Goal: Task Accomplishment & Management: Complete application form

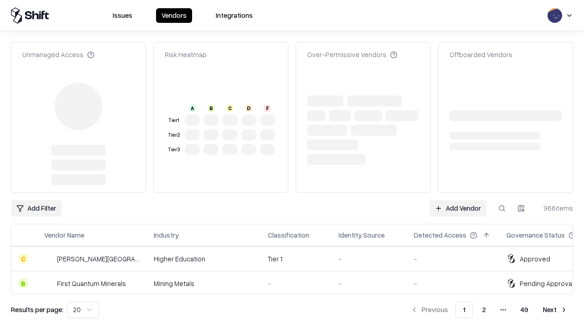
click at [458, 200] on link "Add Vendor" at bounding box center [458, 208] width 57 height 16
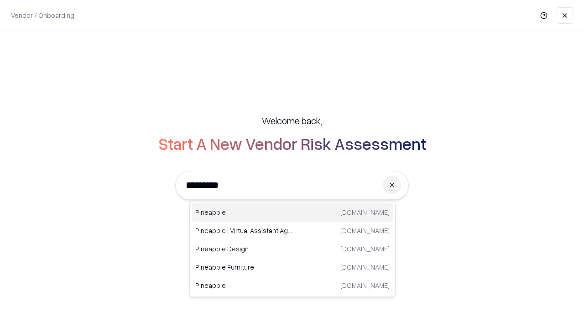
click at [293, 212] on div "Pineapple [DOMAIN_NAME]" at bounding box center [293, 212] width 202 height 18
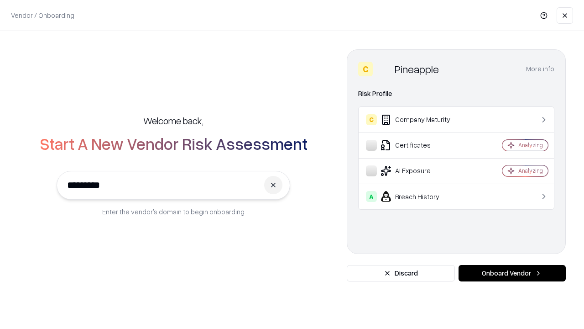
type input "*********"
click at [512, 273] on button "Onboard Vendor" at bounding box center [512, 273] width 107 height 16
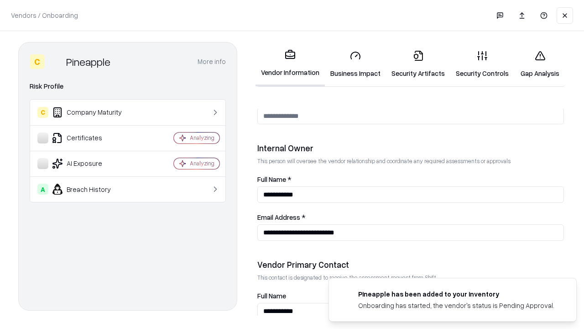
scroll to position [473, 0]
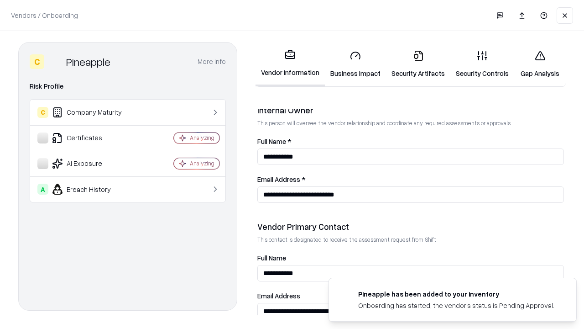
click at [418, 64] on link "Security Artifacts" at bounding box center [418, 64] width 64 height 42
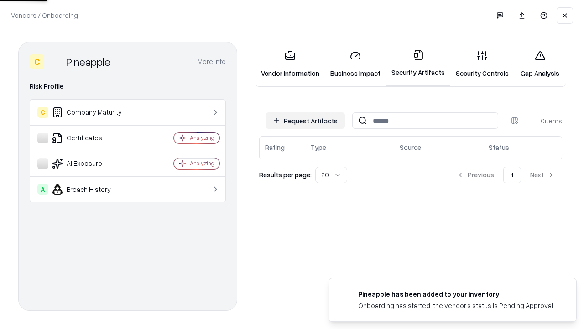
click at [305, 121] on button "Request Artifacts" at bounding box center [305, 120] width 79 height 16
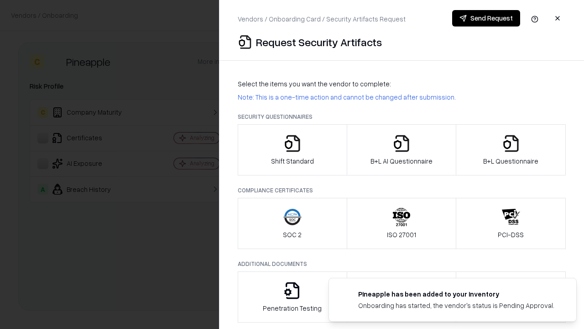
click at [511, 150] on icon "button" at bounding box center [511, 143] width 18 height 18
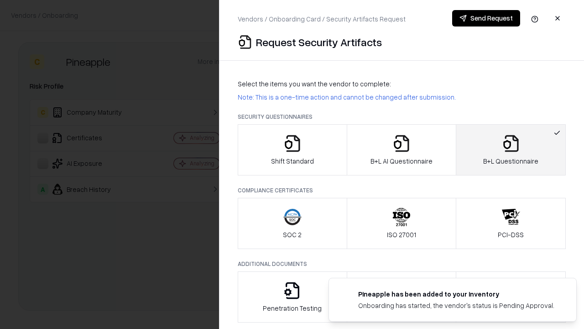
click at [401, 150] on icon "button" at bounding box center [402, 143] width 18 height 18
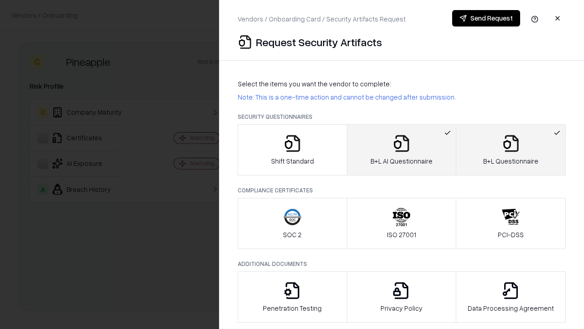
click at [486, 18] on button "Send Request" at bounding box center [486, 18] width 68 height 16
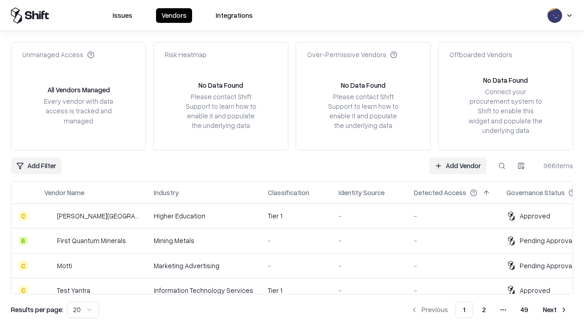
click at [502, 165] on button at bounding box center [502, 165] width 16 height 16
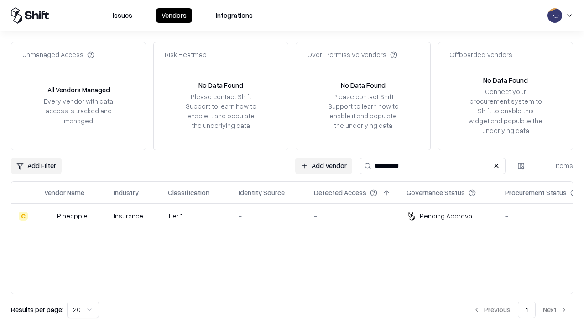
type input "*********"
click at [298, 215] on div "-" at bounding box center [269, 216] width 61 height 10
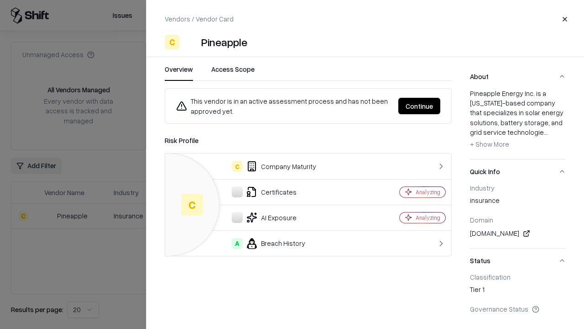
click at [420, 106] on button "Continue" at bounding box center [420, 106] width 42 height 16
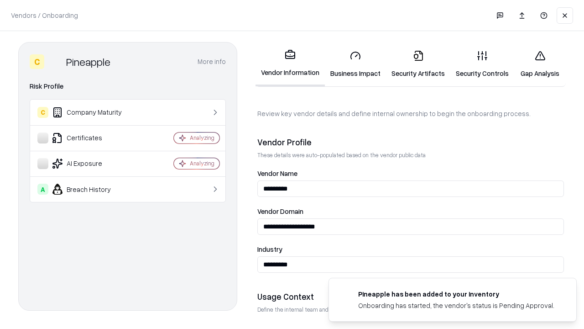
click at [418, 64] on link "Security Artifacts" at bounding box center [418, 64] width 64 height 42
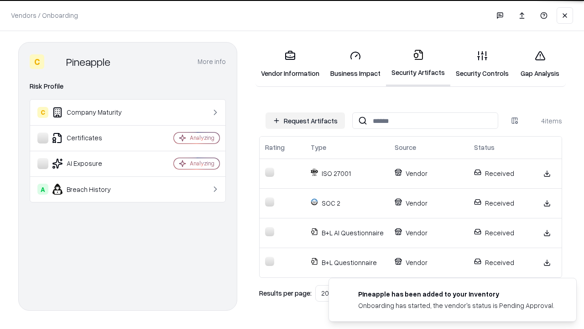
click at [540, 64] on link "Gap Analysis" at bounding box center [540, 64] width 52 height 42
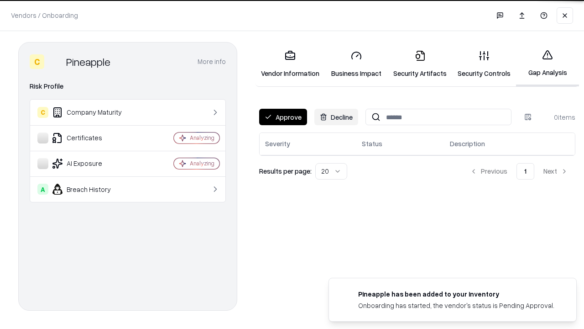
click at [283, 117] on button "Approve" at bounding box center [283, 117] width 48 height 16
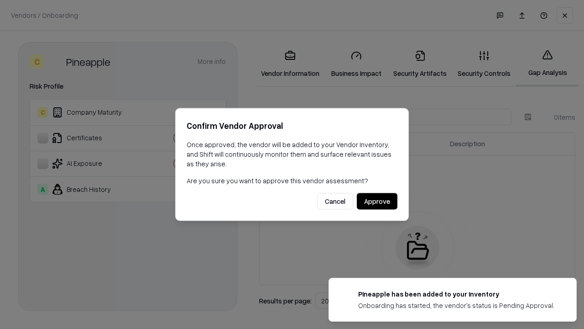
click at [377, 201] on button "Approve" at bounding box center [377, 201] width 41 height 16
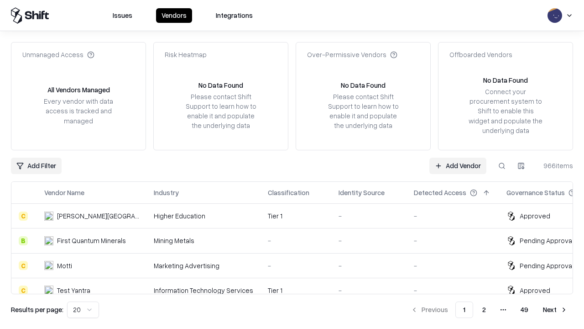
type input "*********"
click at [458, 165] on link "Add Vendor" at bounding box center [458, 165] width 57 height 16
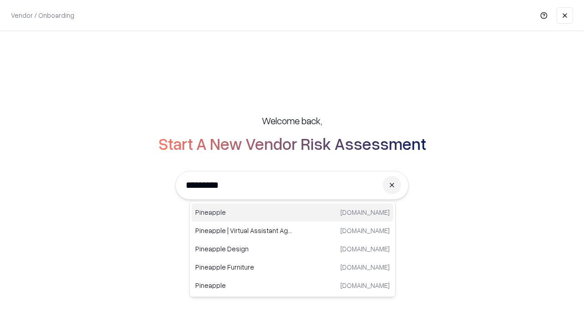
click at [293, 212] on div "Pineapple [DOMAIN_NAME]" at bounding box center [293, 212] width 202 height 18
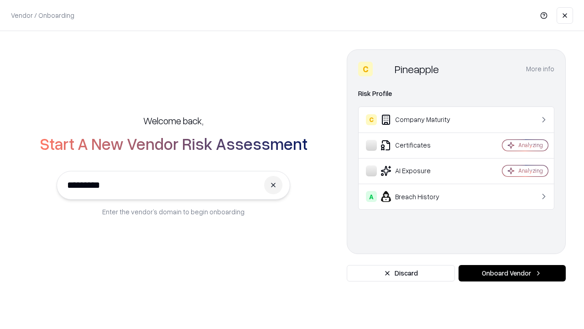
type input "*********"
click at [512, 273] on button "Onboard Vendor" at bounding box center [512, 273] width 107 height 16
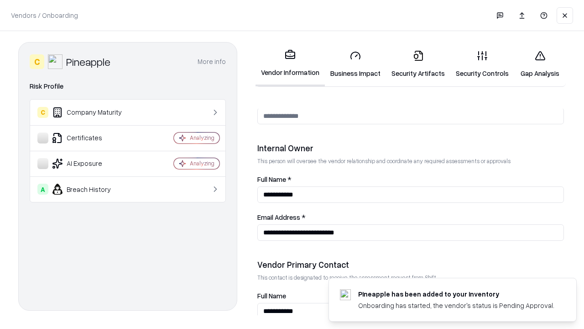
scroll to position [473, 0]
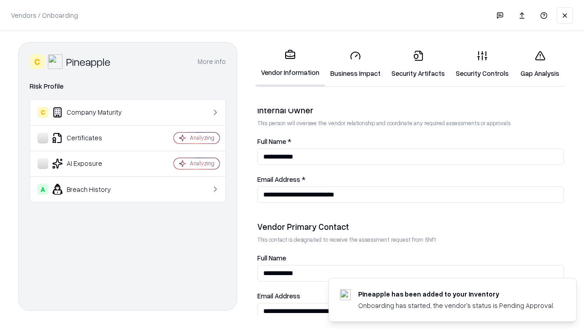
click at [540, 64] on link "Gap Analysis" at bounding box center [540, 64] width 52 height 42
